Goal: Find specific page/section: Find specific page/section

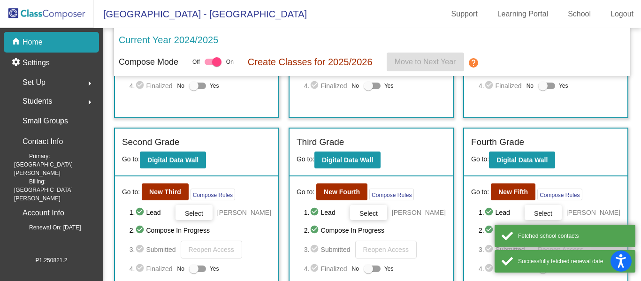
scroll to position [164, 0]
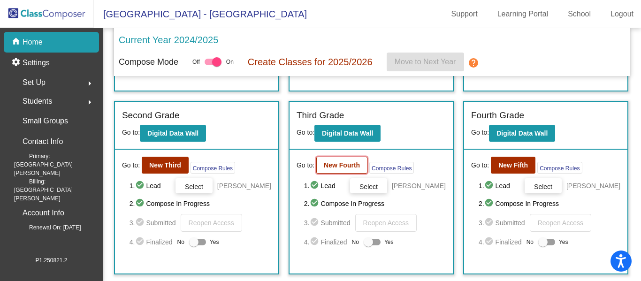
click at [334, 174] on button "New Fourth" at bounding box center [341, 165] width 51 height 17
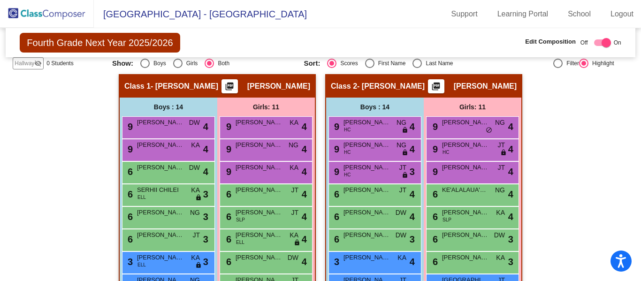
scroll to position [181, 0]
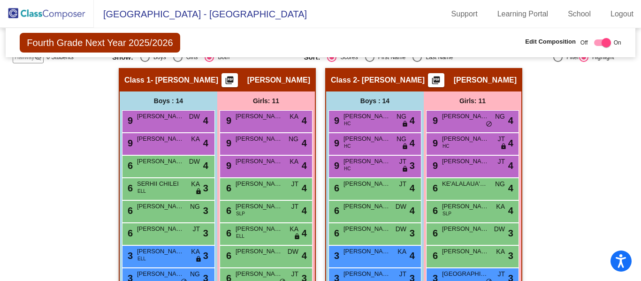
click at [31, 9] on img at bounding box center [47, 14] width 94 height 28
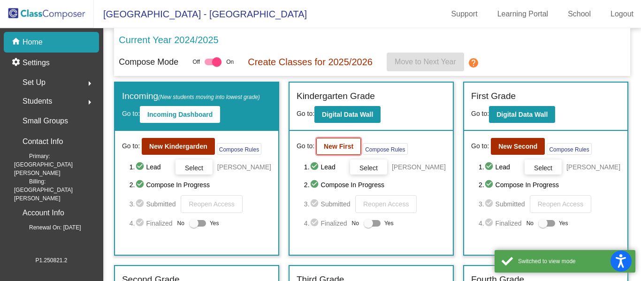
click at [344, 147] on b "New First" at bounding box center [339, 147] width 30 height 8
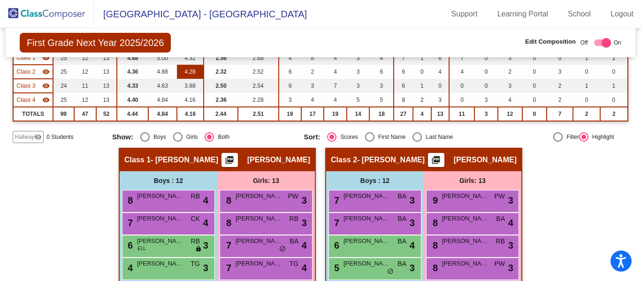
scroll to position [106, 0]
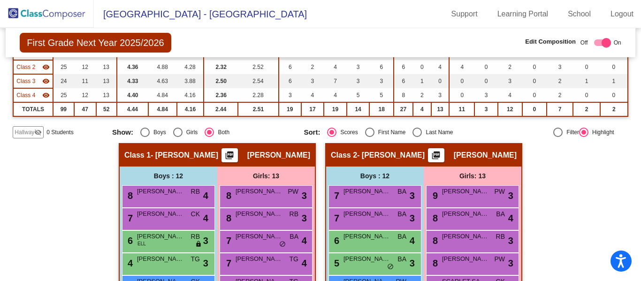
click at [69, 14] on img at bounding box center [47, 14] width 94 height 28
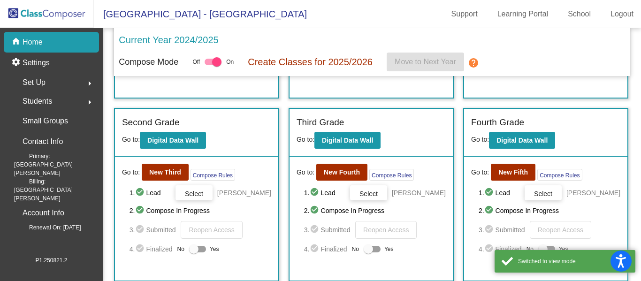
scroll to position [169, 0]
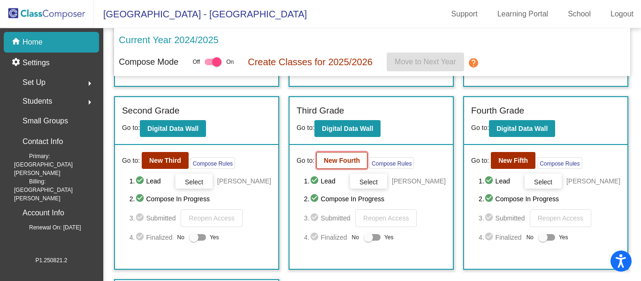
click at [351, 164] on b "New Fourth" at bounding box center [342, 161] width 36 height 8
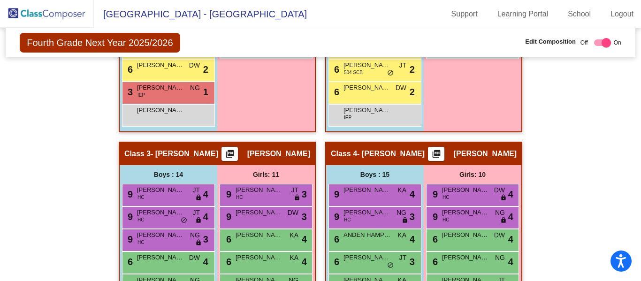
scroll to position [498, 0]
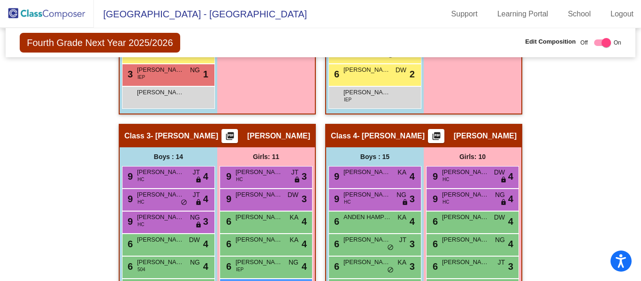
click at [589, 170] on div "Hallway - Hallway Class picture_as_pdf Add Student First Name Last Name Student…" at bounding box center [321, 135] width 616 height 768
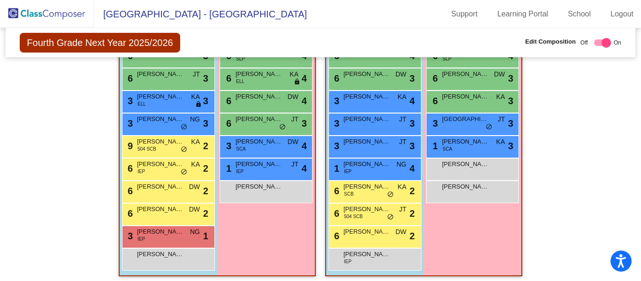
scroll to position [339, 0]
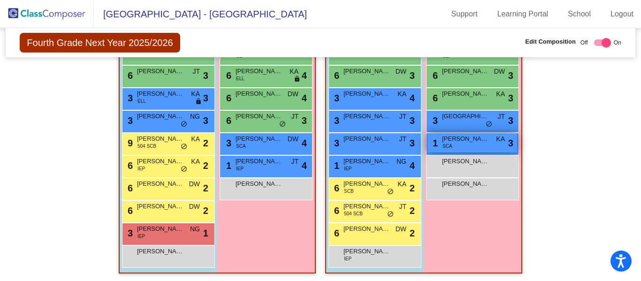
click at [463, 142] on span "[PERSON_NAME]" at bounding box center [465, 138] width 47 height 9
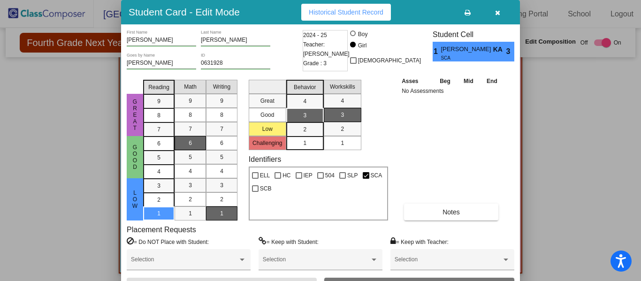
click at [496, 18] on button "button" at bounding box center [498, 12] width 30 height 17
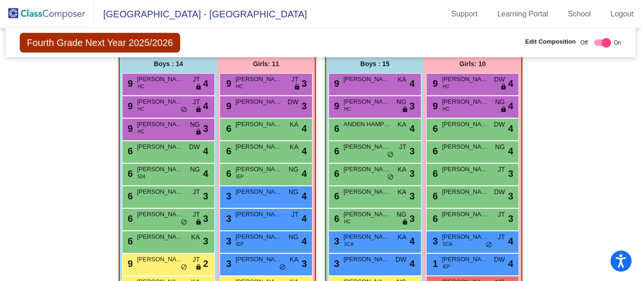
scroll to position [592, 0]
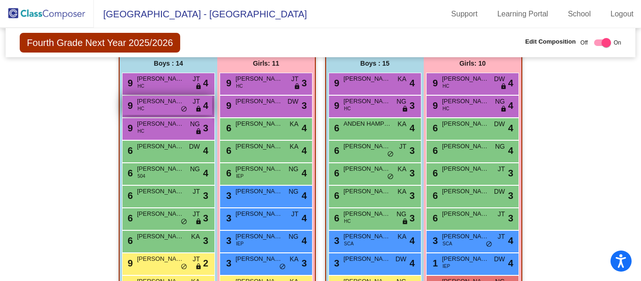
click at [166, 107] on div "9 [PERSON_NAME] JT lock do_not_disturb_alt 4" at bounding box center [168, 105] width 90 height 19
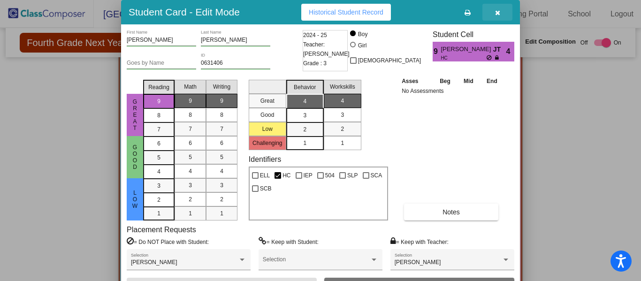
click at [498, 12] on icon "button" at bounding box center [497, 12] width 5 height 7
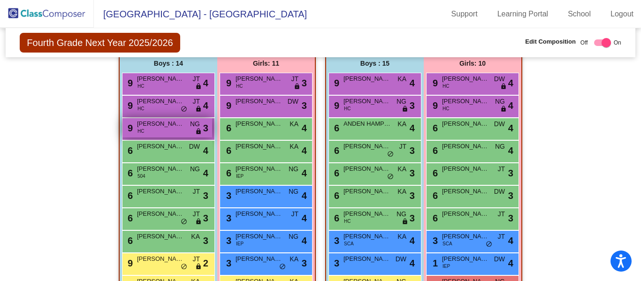
click at [157, 132] on div "9 [PERSON_NAME] [PERSON_NAME] lock do_not_disturb_alt 3" at bounding box center [168, 127] width 90 height 19
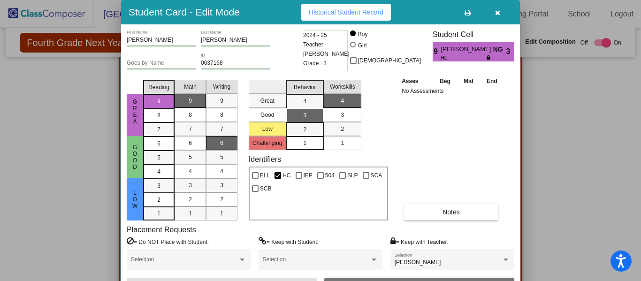
click at [76, 84] on div at bounding box center [320, 140] width 641 height 281
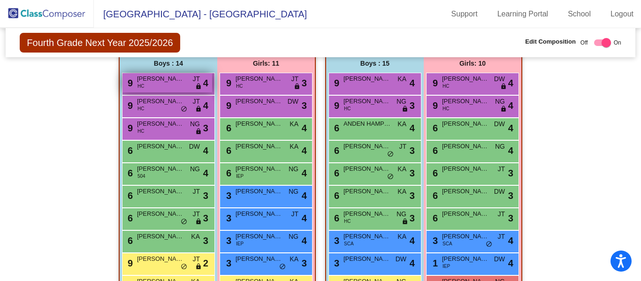
click at [149, 87] on div "9 [PERSON_NAME] [PERSON_NAME] JT lock do_not_disturb_alt 4" at bounding box center [168, 82] width 90 height 19
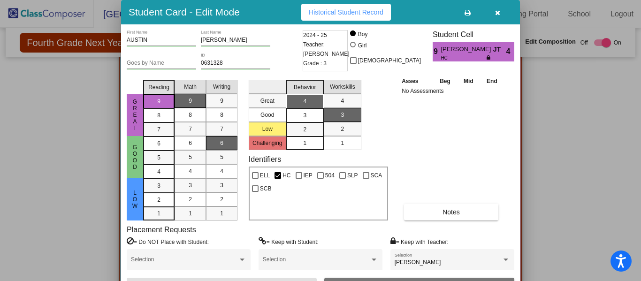
click at [64, 124] on div at bounding box center [320, 140] width 641 height 281
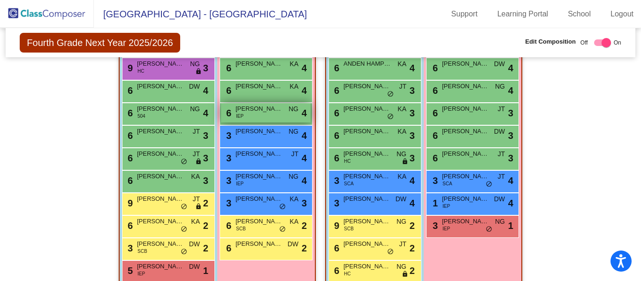
scroll to position [658, 0]
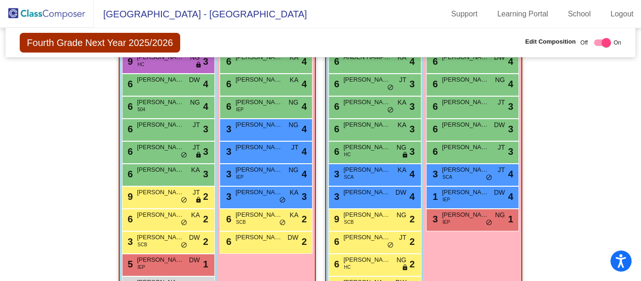
click at [35, 18] on img at bounding box center [47, 14] width 94 height 28
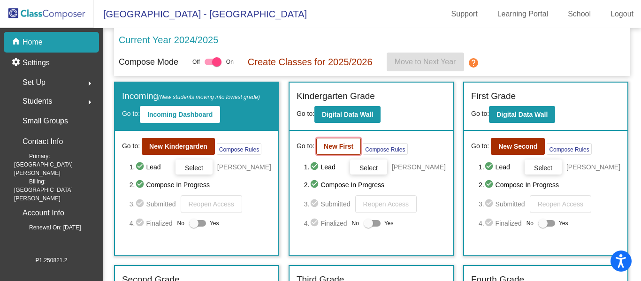
click at [337, 143] on b "New First" at bounding box center [339, 147] width 30 height 8
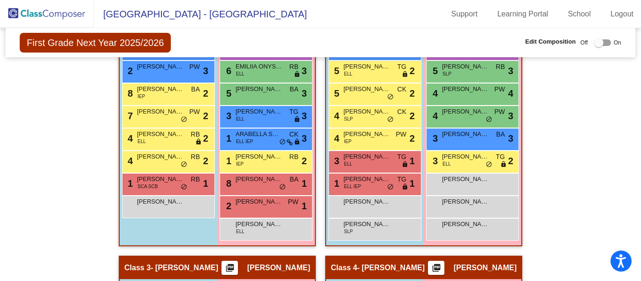
scroll to position [344, 0]
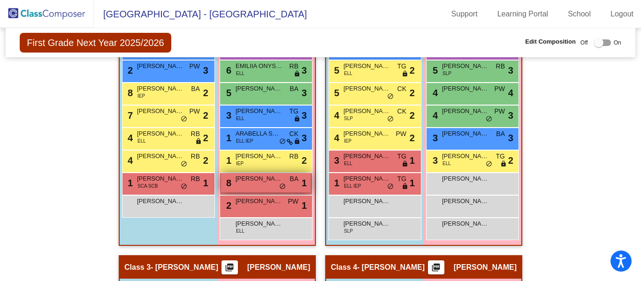
click at [235, 186] on div "8 [PERSON_NAME] [PERSON_NAME] lock do_not_disturb_alt 1" at bounding box center [266, 182] width 90 height 19
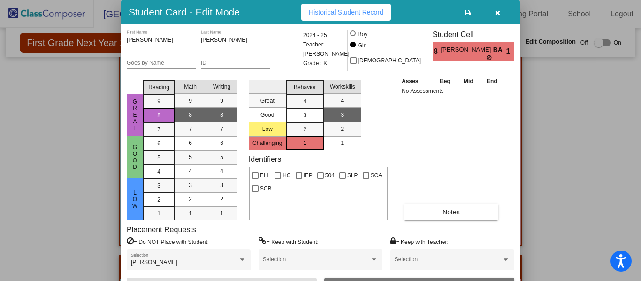
click at [499, 16] on button "button" at bounding box center [498, 12] width 30 height 17
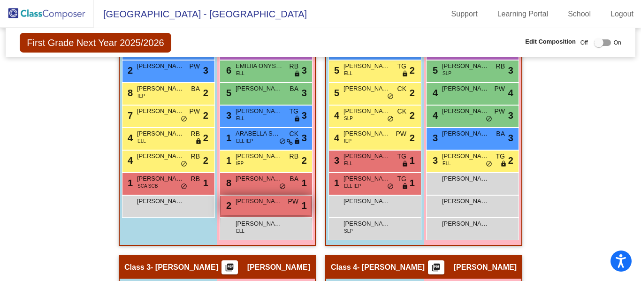
click at [238, 204] on span "[PERSON_NAME]" at bounding box center [259, 201] width 47 height 9
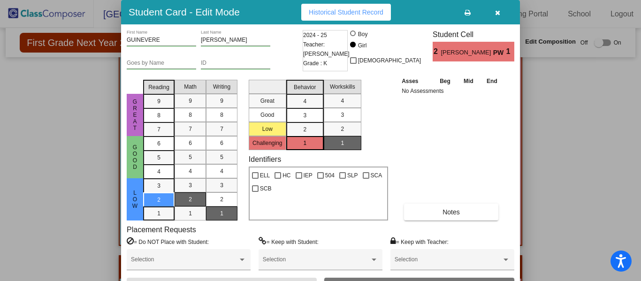
click at [500, 11] on icon "button" at bounding box center [497, 12] width 5 height 7
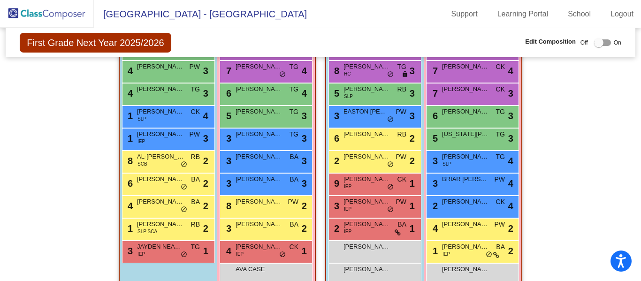
scroll to position [625, 0]
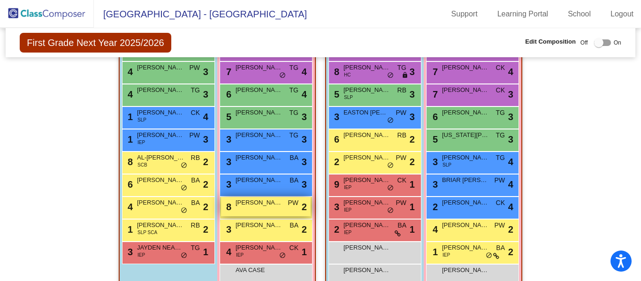
click at [251, 206] on span "[PERSON_NAME]" at bounding box center [259, 202] width 47 height 9
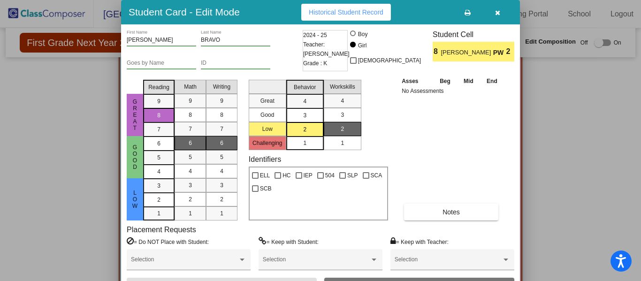
click at [495, 13] on icon "button" at bounding box center [497, 12] width 5 height 7
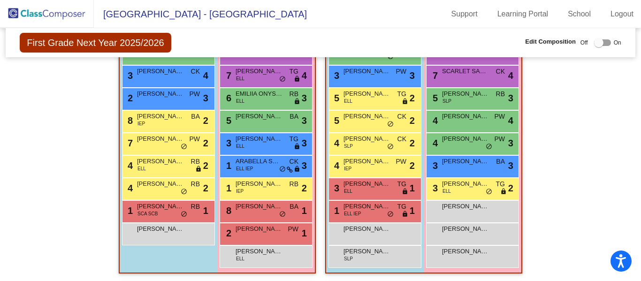
scroll to position [0, 0]
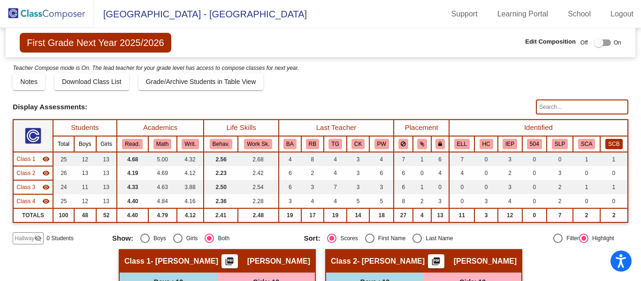
click at [607, 143] on button "SCB" at bounding box center [614, 144] width 17 height 10
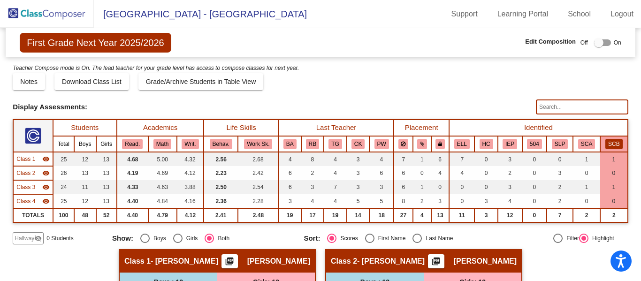
click at [607, 142] on button "SCB" at bounding box center [614, 144] width 17 height 10
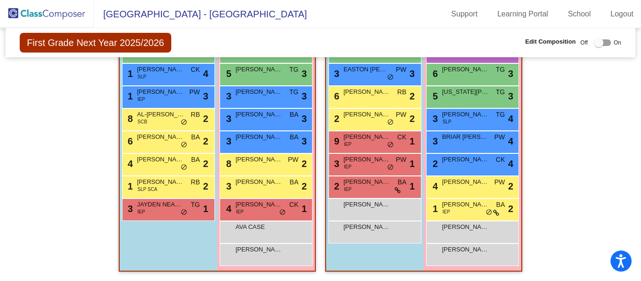
scroll to position [668, 0]
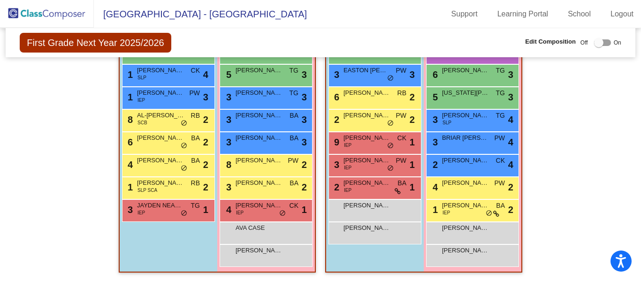
click at [52, 19] on img at bounding box center [47, 14] width 94 height 28
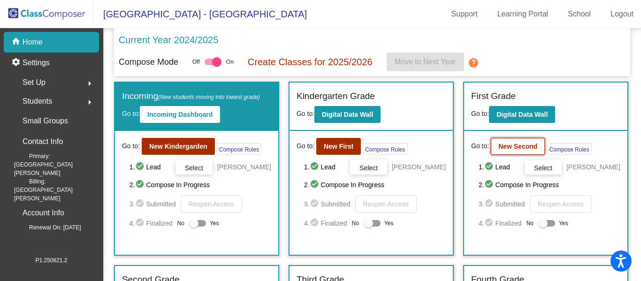
click at [506, 146] on b "New Second" at bounding box center [518, 147] width 39 height 8
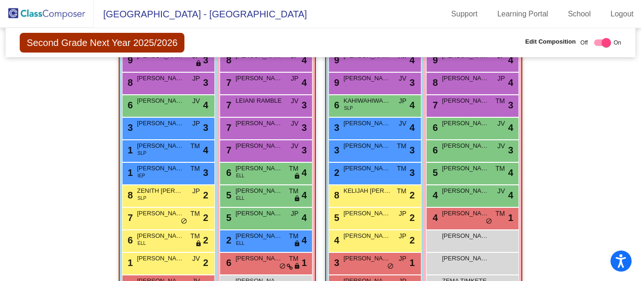
scroll to position [244, 0]
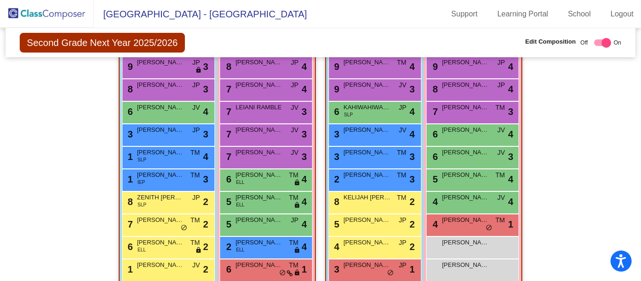
click at [28, 20] on img at bounding box center [47, 14] width 94 height 28
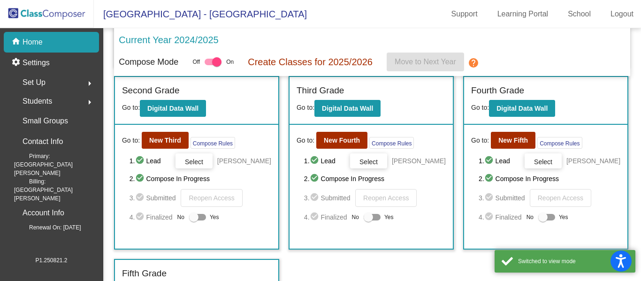
scroll to position [225, 0]
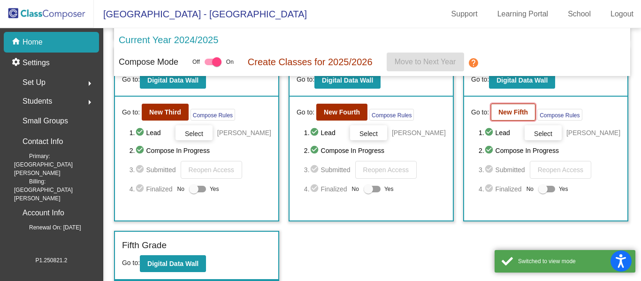
click at [511, 114] on button "New Fifth" at bounding box center [513, 112] width 45 height 17
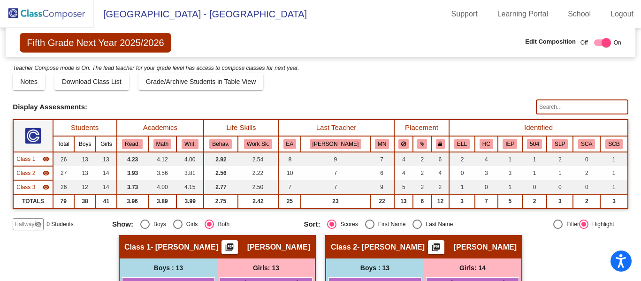
click at [74, 12] on img at bounding box center [47, 14] width 94 height 28
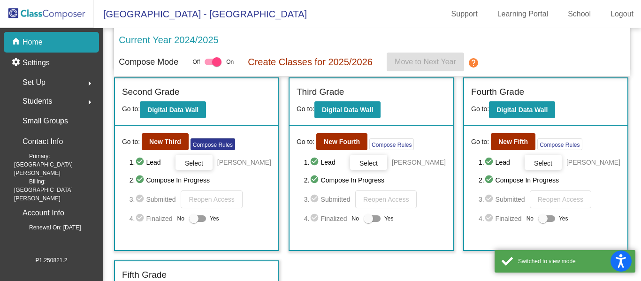
scroll to position [192, 0]
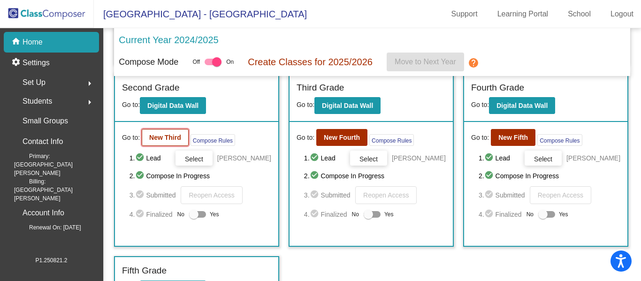
click at [146, 141] on button "New Third" at bounding box center [165, 137] width 47 height 17
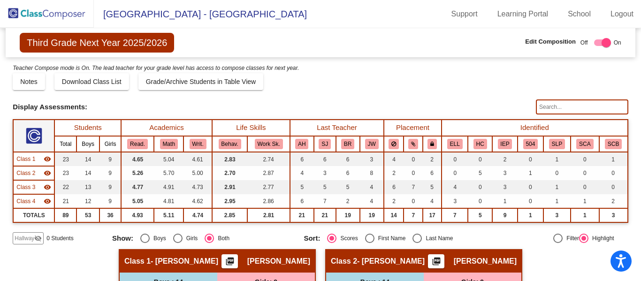
scroll to position [2, 0]
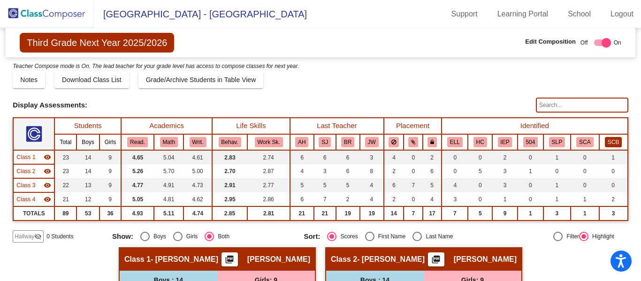
click at [613, 140] on button "SCB" at bounding box center [613, 142] width 17 height 10
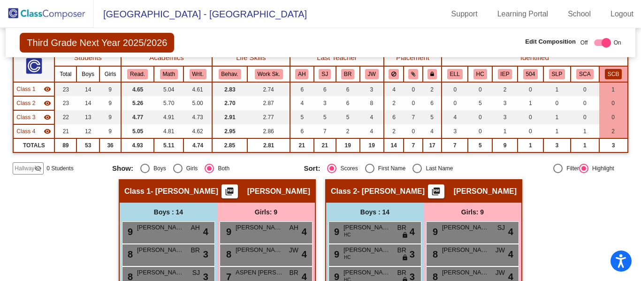
scroll to position [0, 0]
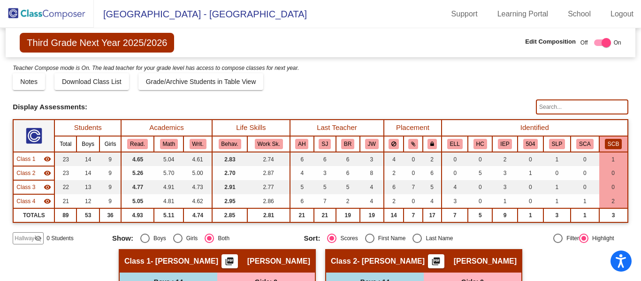
click at [66, 3] on img at bounding box center [47, 14] width 94 height 28
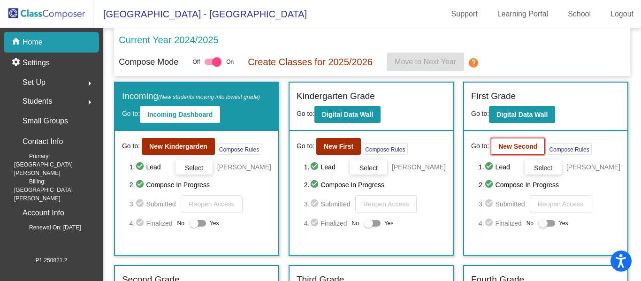
click at [495, 141] on button "New Second" at bounding box center [518, 146] width 54 height 17
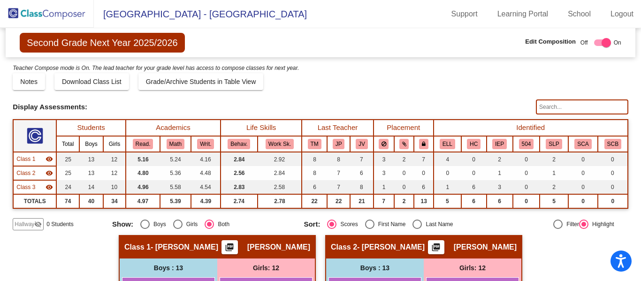
click at [46, 13] on img at bounding box center [47, 14] width 94 height 28
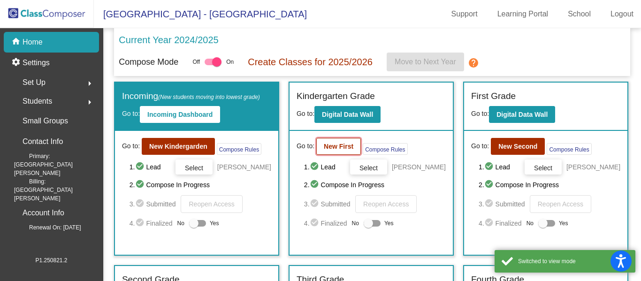
click at [329, 150] on button "New First" at bounding box center [338, 146] width 45 height 17
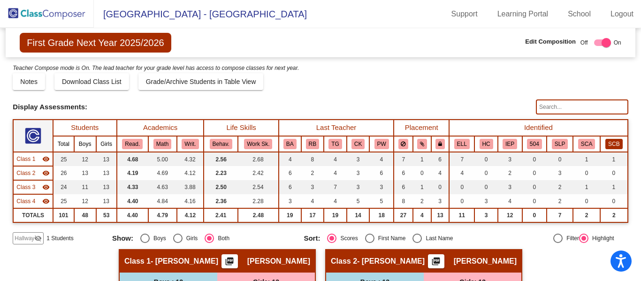
click at [614, 146] on button "SCB" at bounding box center [614, 144] width 17 height 10
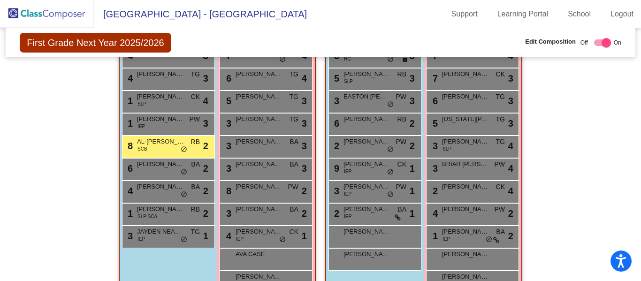
scroll to position [669, 0]
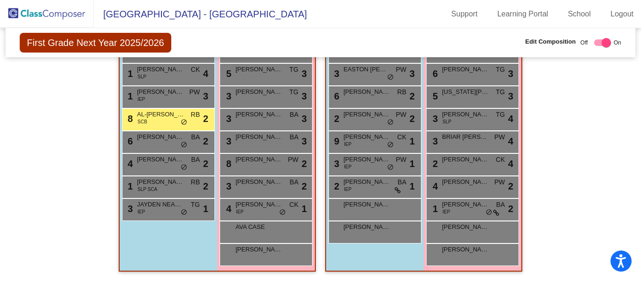
click at [26, 14] on img at bounding box center [47, 14] width 94 height 28
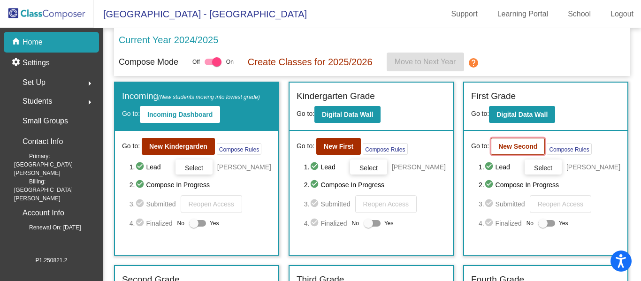
click at [504, 146] on b "New Second" at bounding box center [518, 147] width 39 height 8
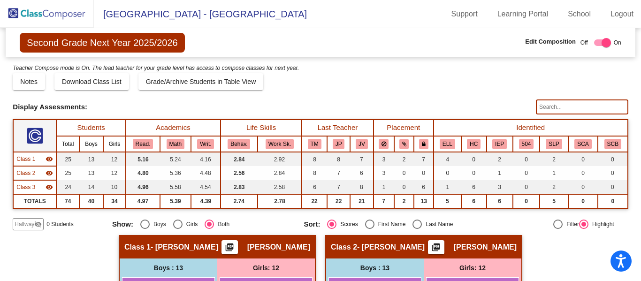
click at [32, 10] on img at bounding box center [47, 14] width 94 height 28
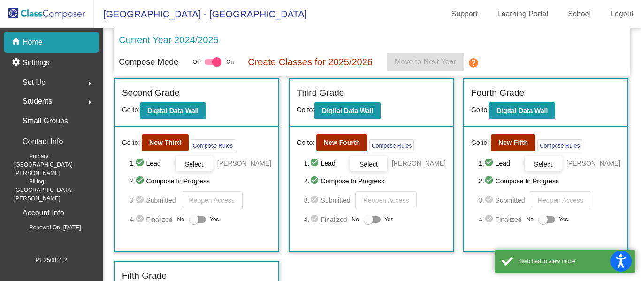
scroll to position [193, 0]
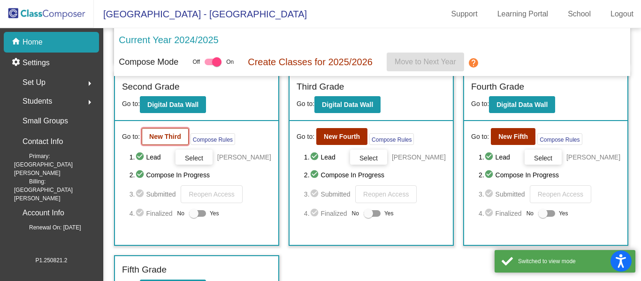
click at [165, 140] on b "New Third" at bounding box center [165, 137] width 32 height 8
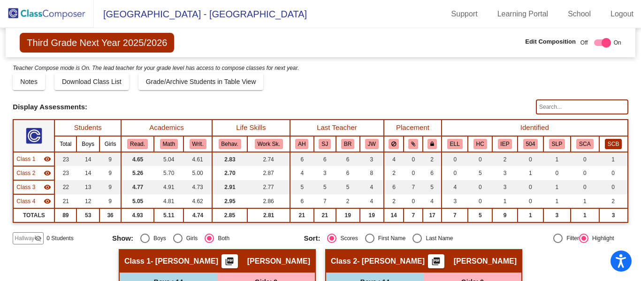
click at [612, 146] on button "SCB" at bounding box center [613, 144] width 17 height 10
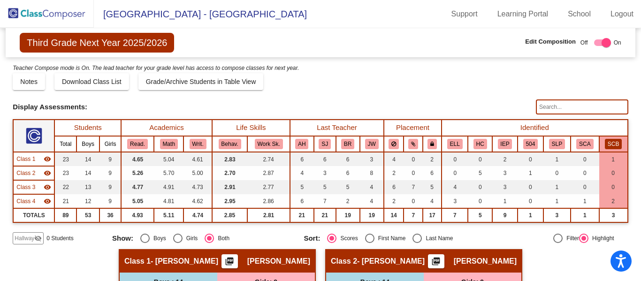
click at [41, 17] on img at bounding box center [47, 14] width 94 height 28
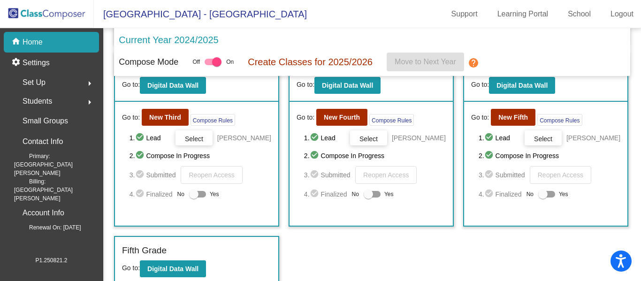
scroll to position [214, 0]
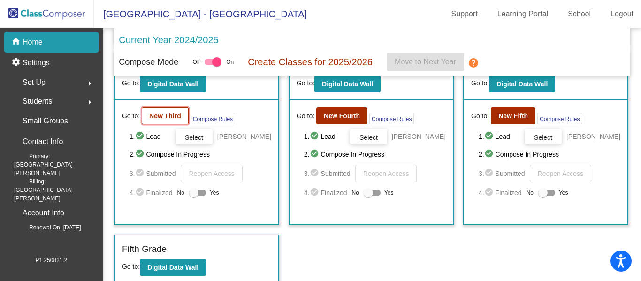
click at [167, 117] on b "New Third" at bounding box center [165, 116] width 32 height 8
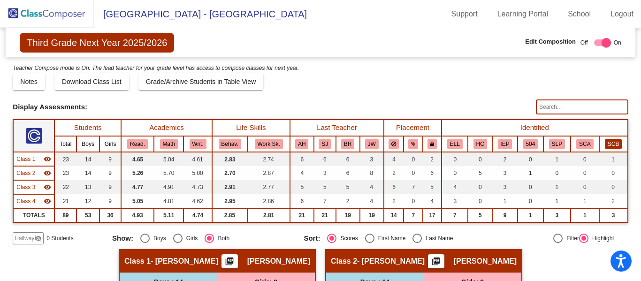
click at [607, 140] on button "SCB" at bounding box center [613, 144] width 17 height 10
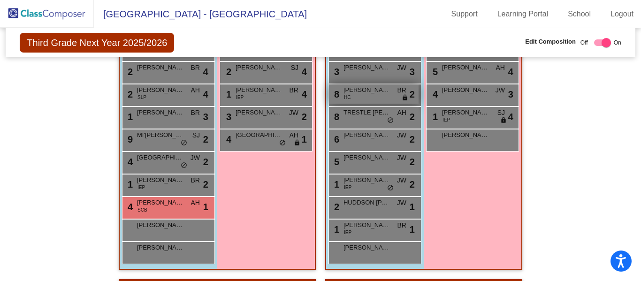
scroll to position [342, 0]
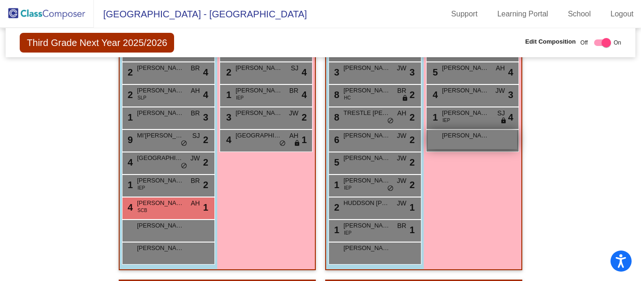
click at [461, 134] on span "[PERSON_NAME]" at bounding box center [465, 135] width 47 height 9
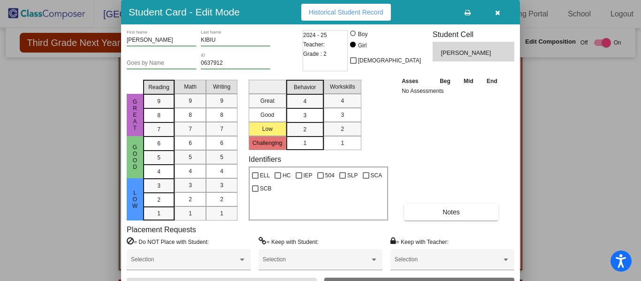
click at [561, 154] on div at bounding box center [320, 140] width 641 height 281
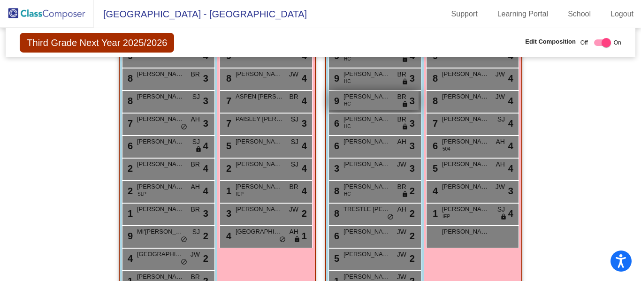
scroll to position [247, 0]
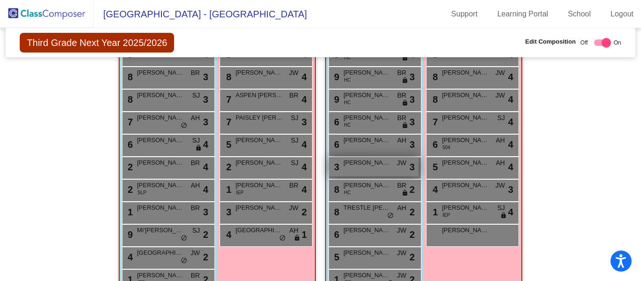
click at [375, 168] on div "3 [PERSON_NAME] JW lock do_not_disturb_alt 3" at bounding box center [374, 166] width 90 height 19
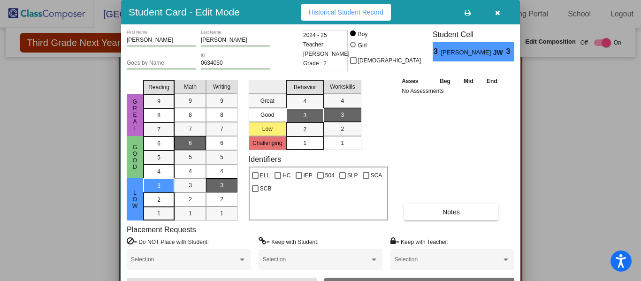
click at [577, 116] on div at bounding box center [320, 140] width 641 height 281
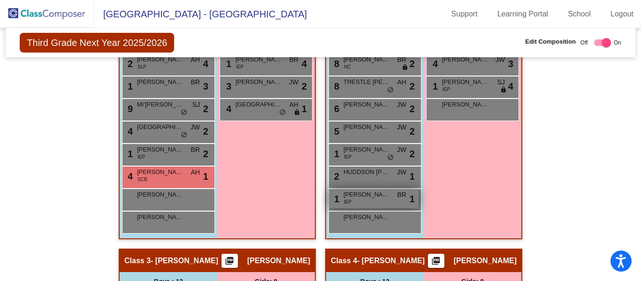
scroll to position [377, 0]
